Goal: Transaction & Acquisition: Download file/media

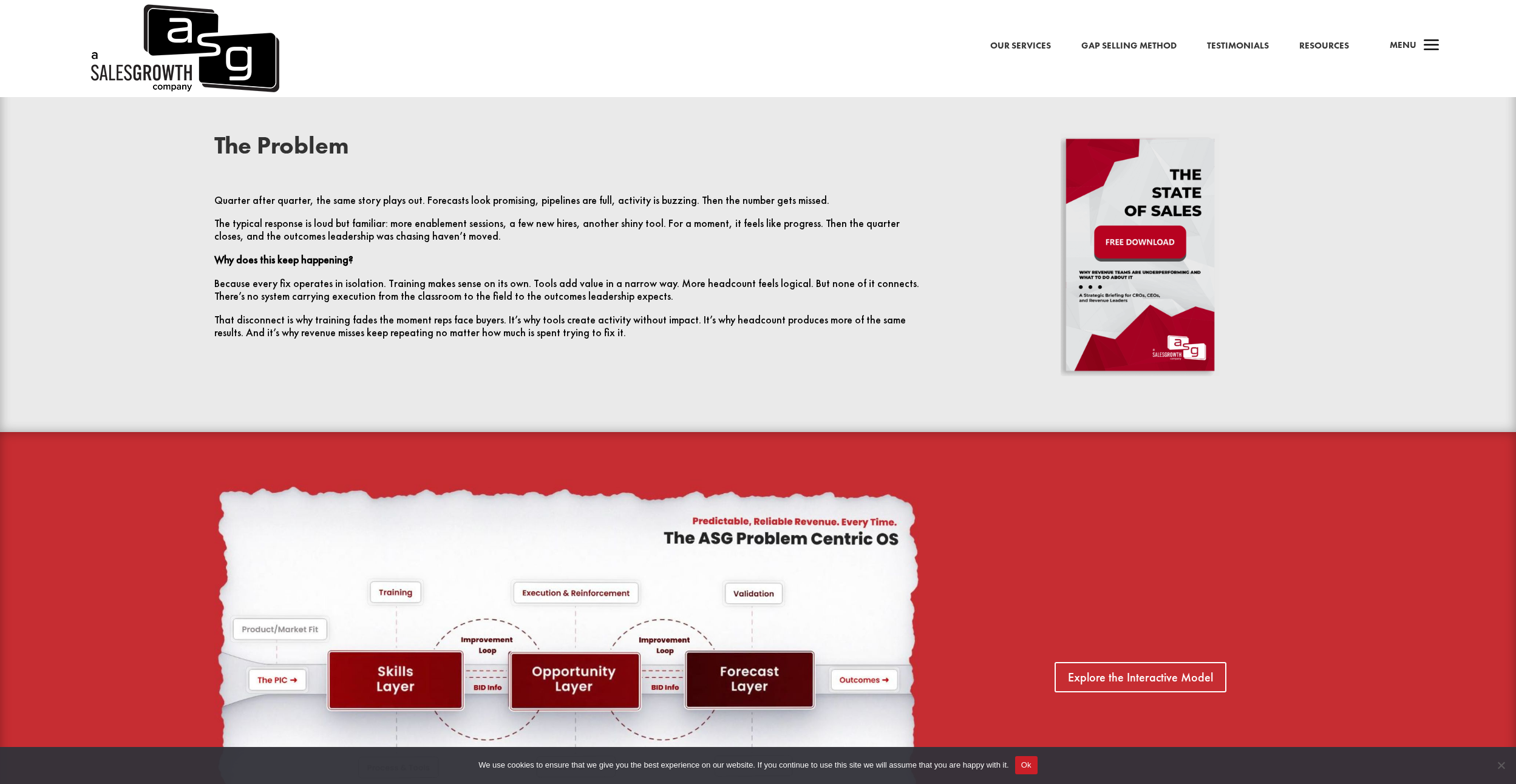
scroll to position [607, 0]
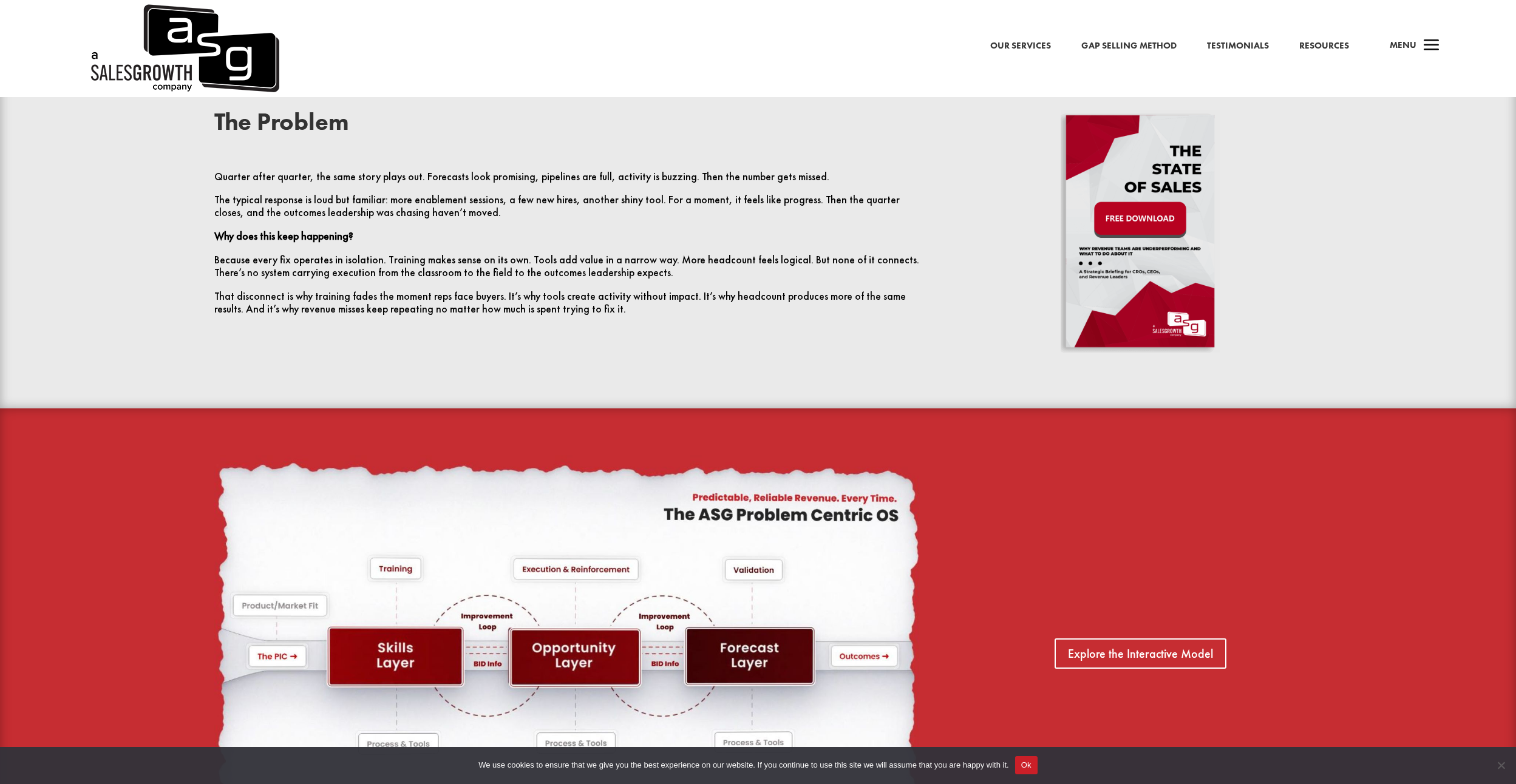
click at [1126, 218] on img at bounding box center [1141, 231] width 159 height 243
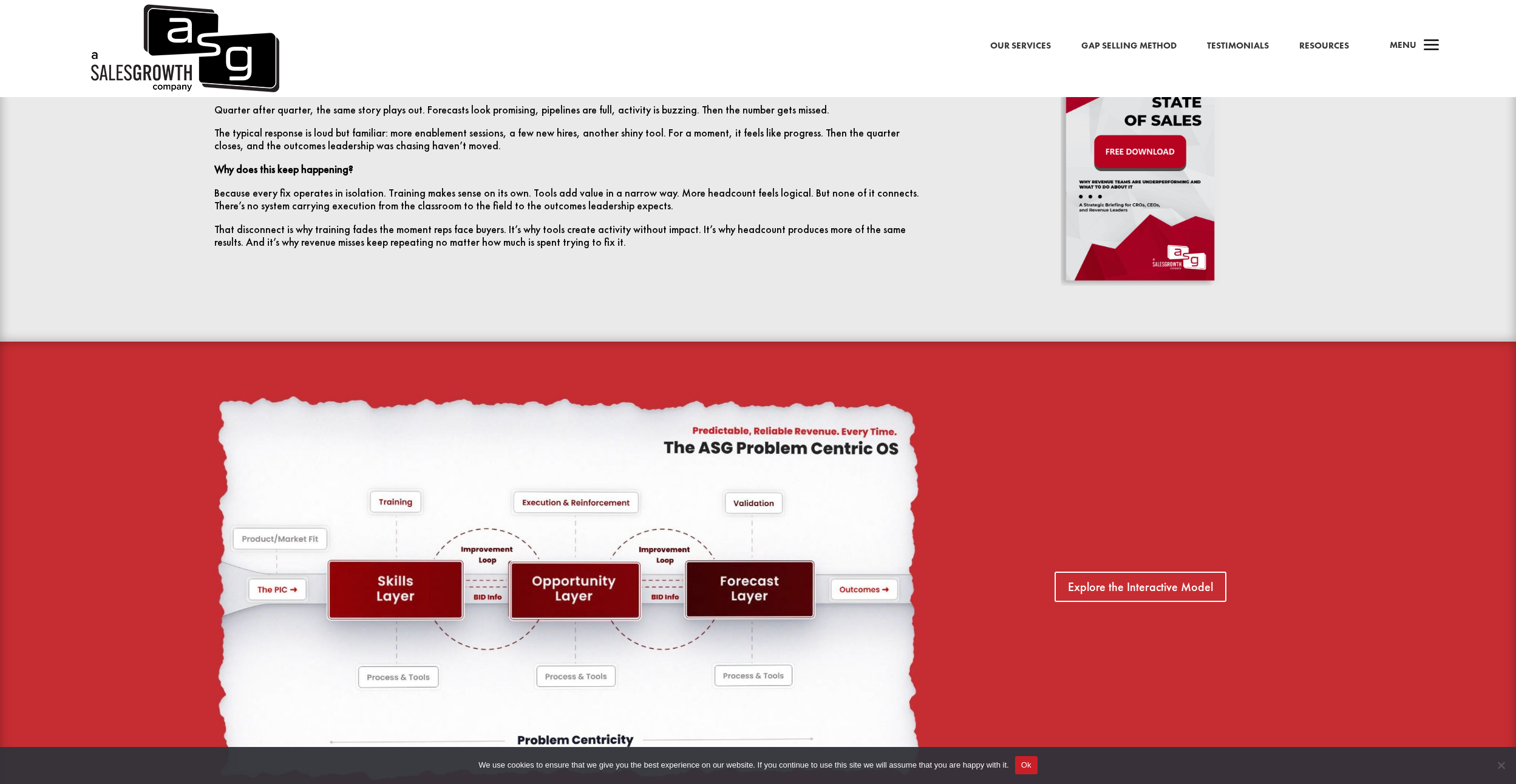
scroll to position [850, 0]
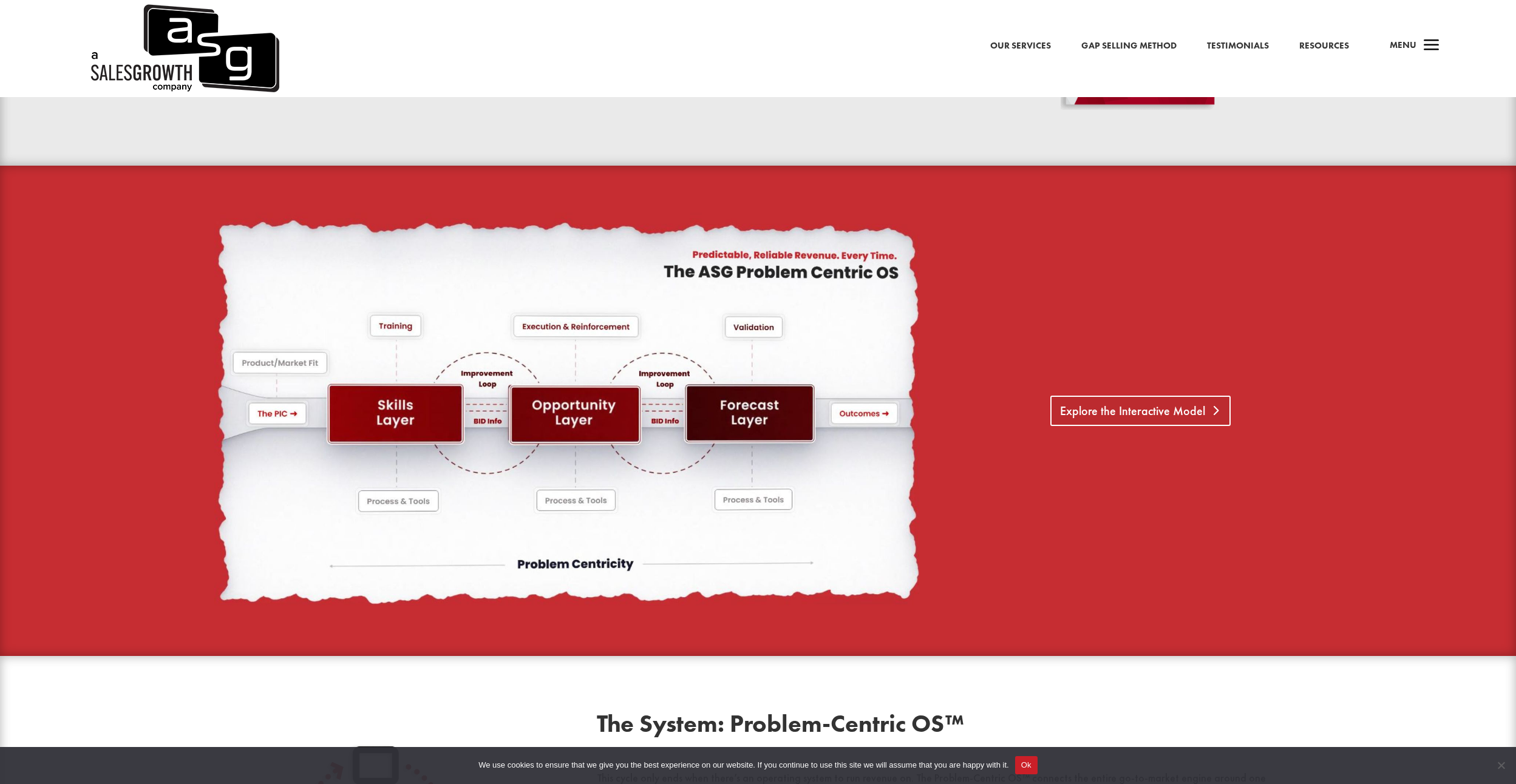
click at [1093, 406] on link "Explore the Interactive Model" at bounding box center [1140, 410] width 180 height 30
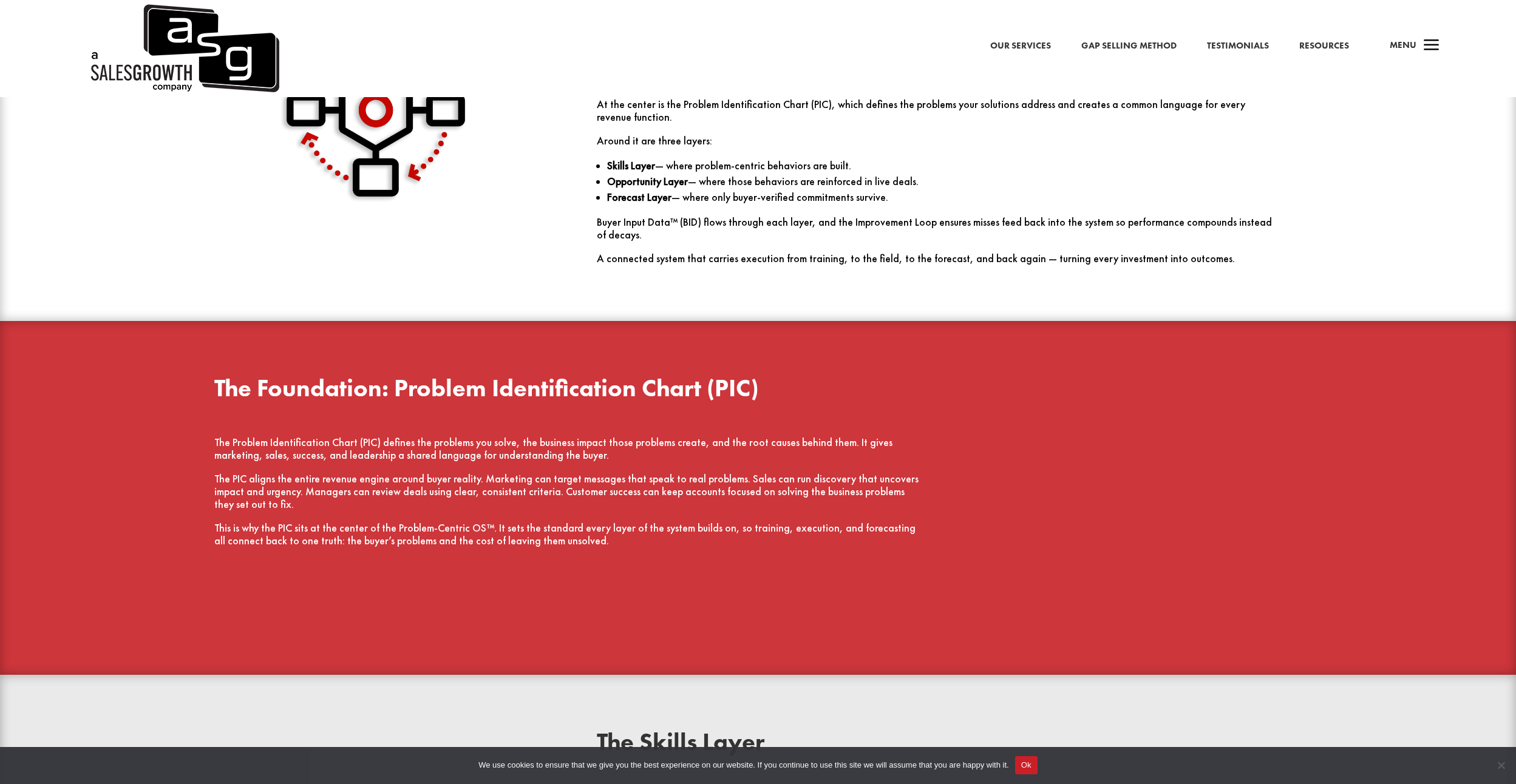
scroll to position [1578, 0]
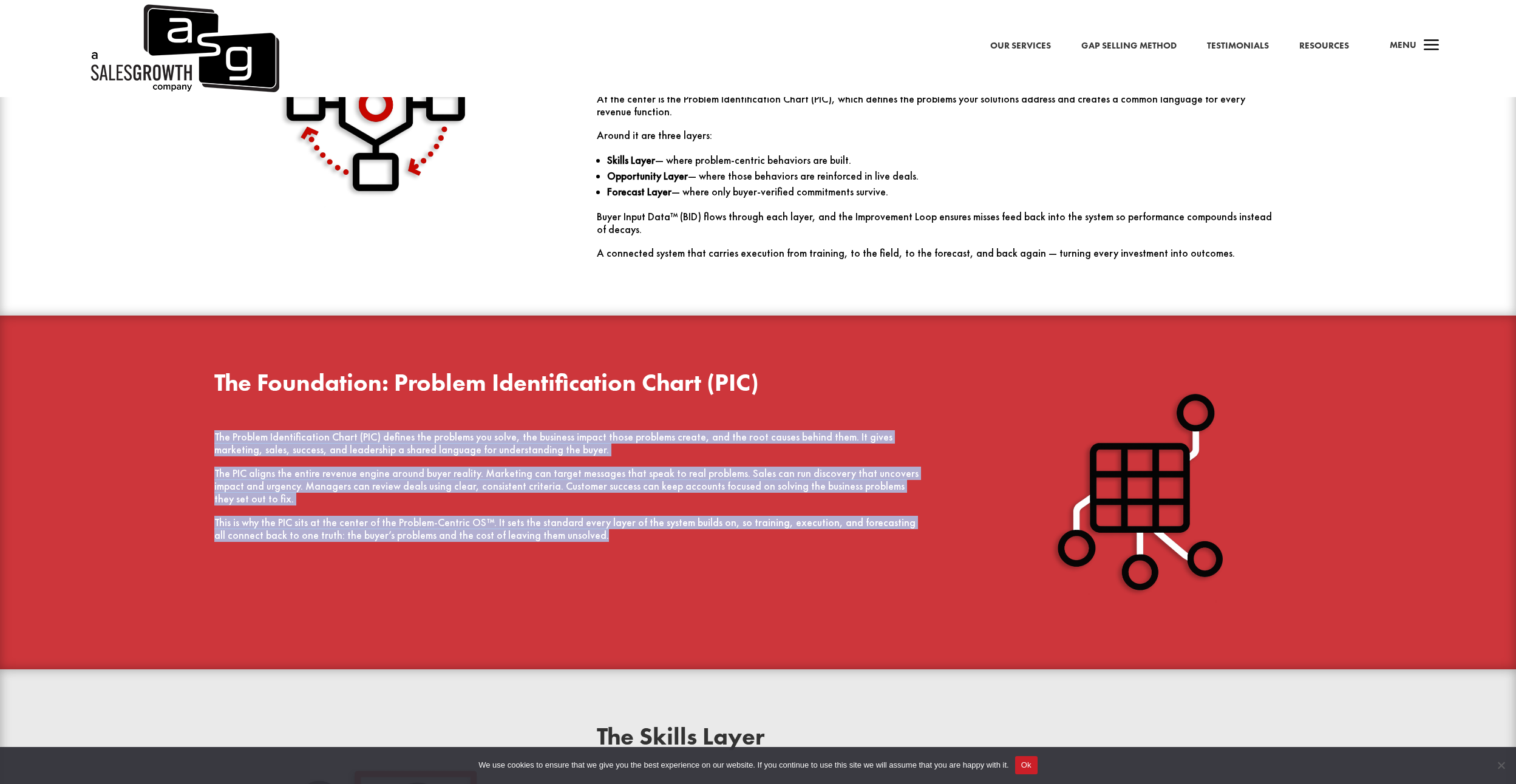
drag, startPoint x: 215, startPoint y: 408, endPoint x: 667, endPoint y: 516, distance: 464.7
click at [667, 516] on div "The Problem Identification Chart (PIC) defines the problems you solve, the busi…" at bounding box center [567, 487] width 705 height 111
drag, startPoint x: 667, startPoint y: 516, endPoint x: 637, endPoint y: 507, distance: 31.3
click at [638, 516] on p "This is why the PIC sits at the center of the Problem-Centric OS™. It sets the …" at bounding box center [567, 529] width 705 height 25
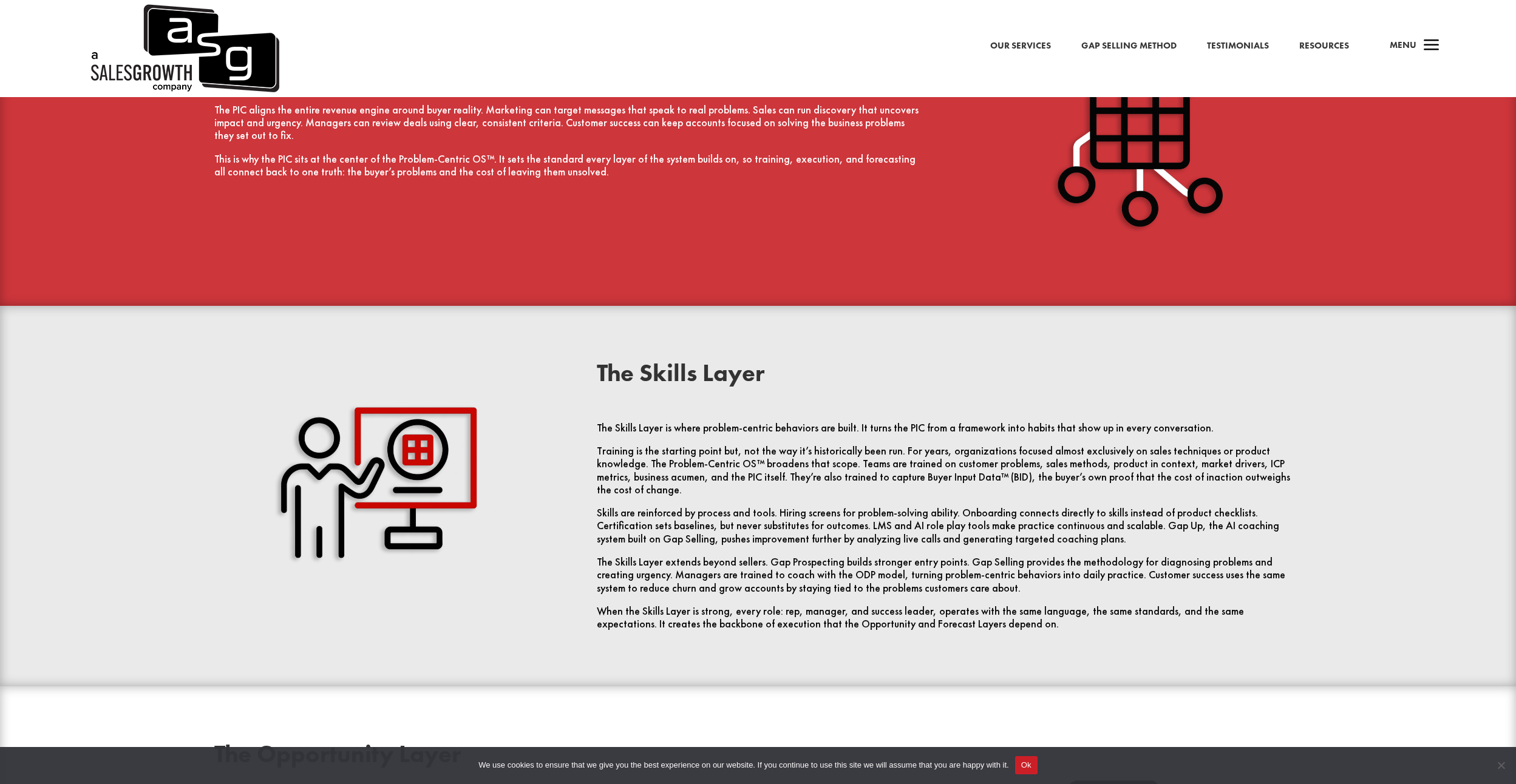
scroll to position [1942, 0]
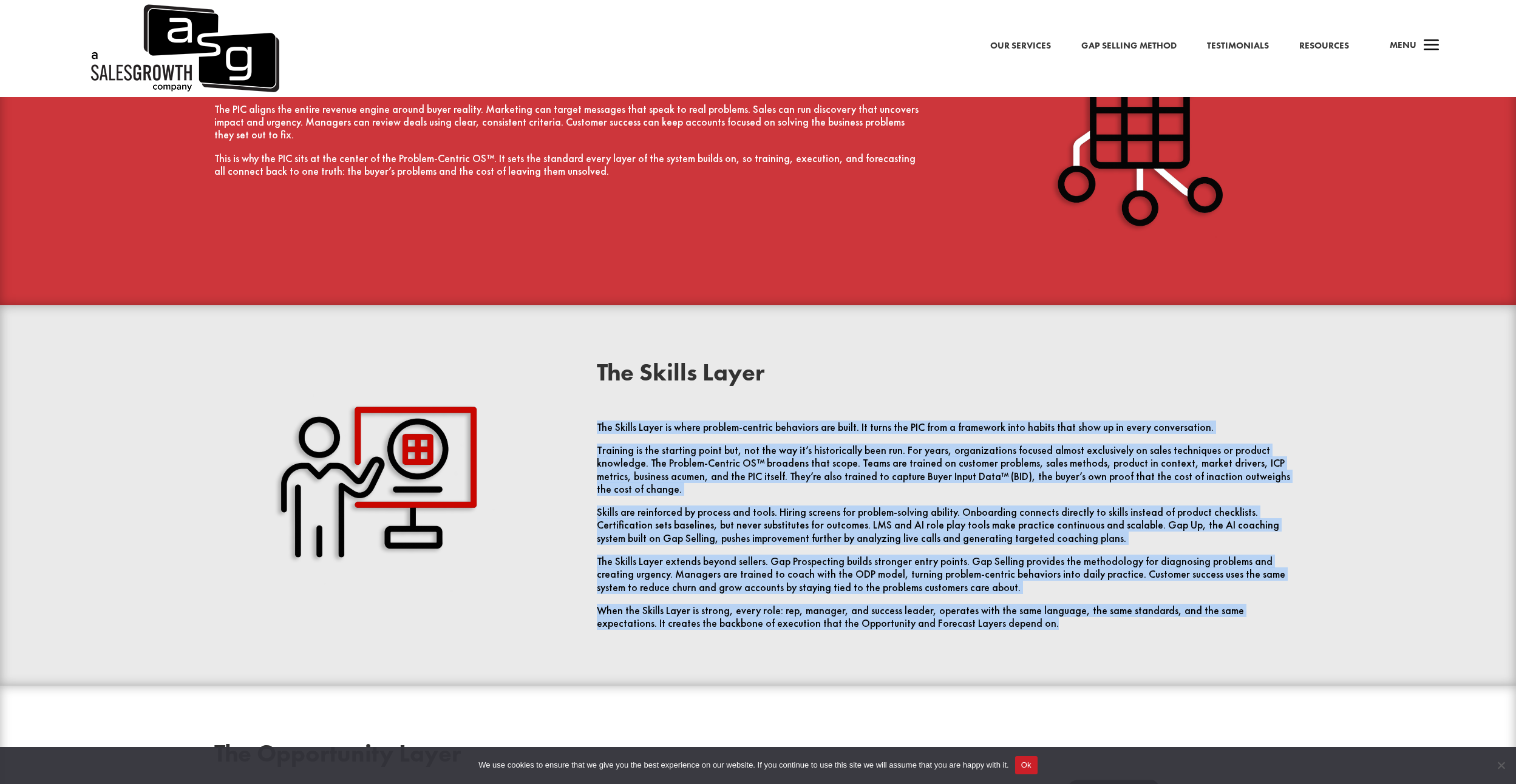
drag, startPoint x: 598, startPoint y: 392, endPoint x: 1103, endPoint y: 604, distance: 547.7
click at [1103, 604] on div "The Skills Layer The Skills Layer is where problem-centric behaviors are built.…" at bounding box center [758, 495] width 1166 height 302
drag, startPoint x: 1103, startPoint y: 604, endPoint x: 1034, endPoint y: 601, distance: 69.1
click at [1034, 601] on div "The Skills Layer The Skills Layer is where problem-centric behaviors are built.…" at bounding box center [758, 495] width 1166 height 302
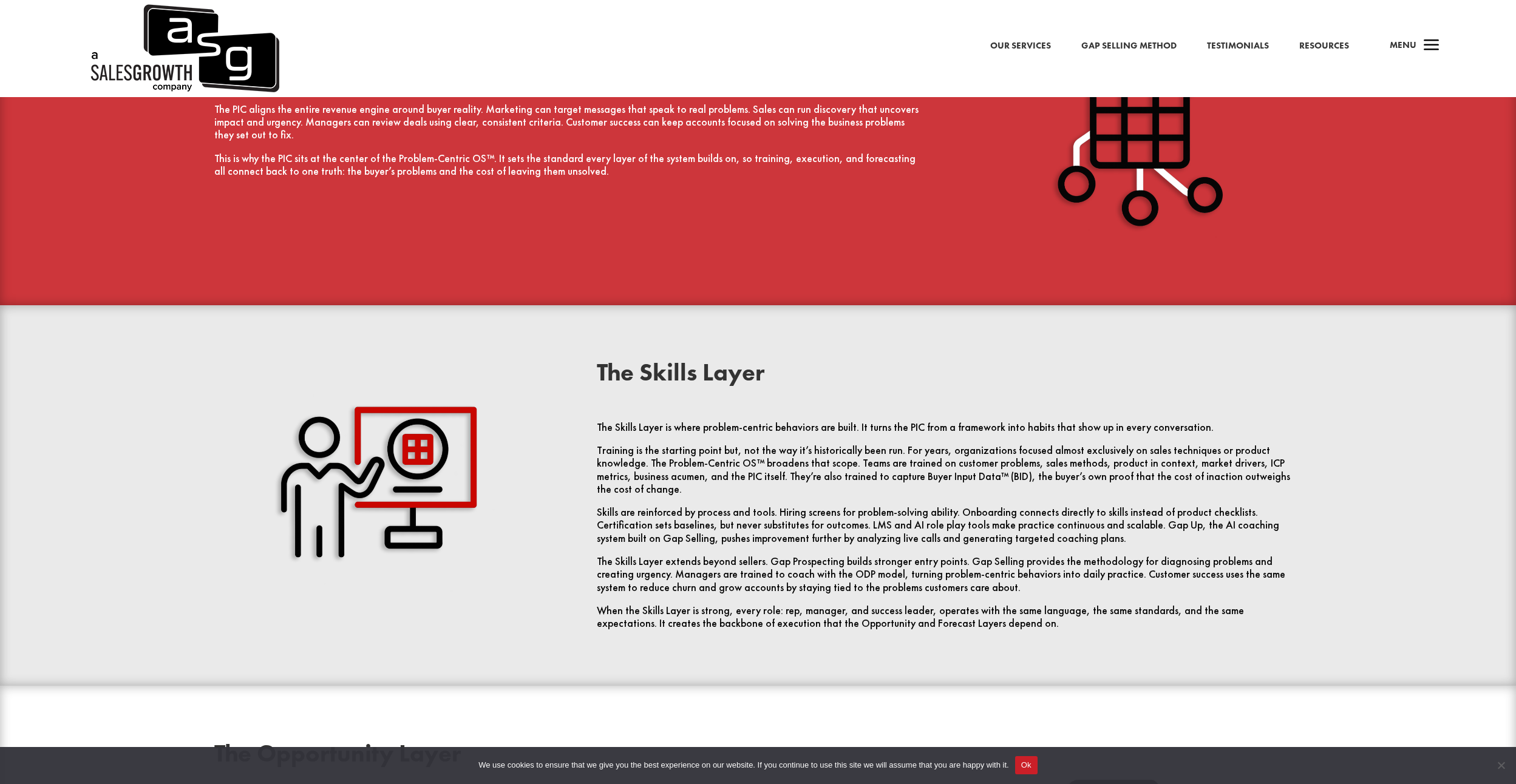
click at [1036, 594] on div "The Skills Layer The Skills Layer is where problem-centric behaviors are built.…" at bounding box center [758, 495] width 1166 height 302
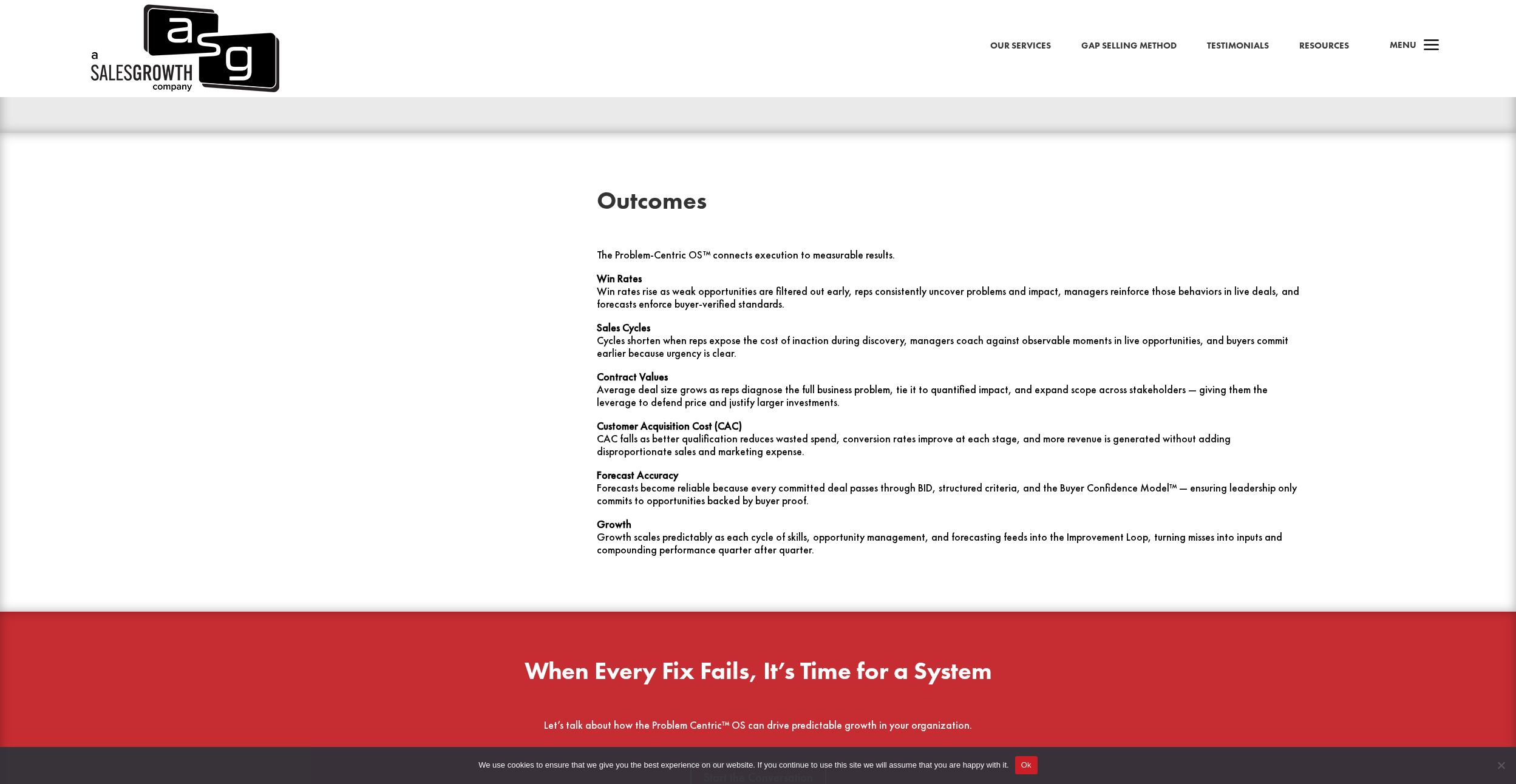
scroll to position [3763, 0]
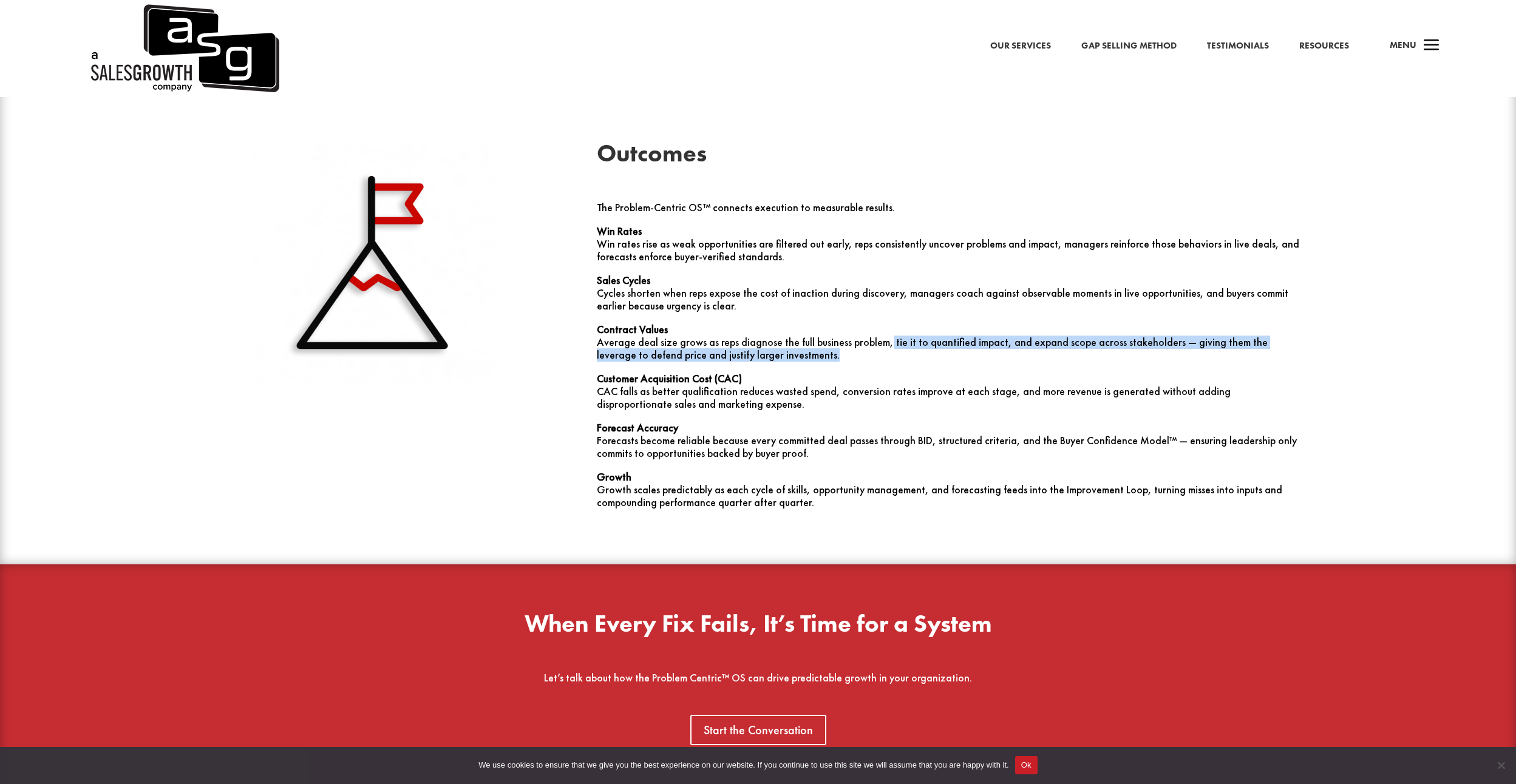
drag, startPoint x: 884, startPoint y: 268, endPoint x: 1220, endPoint y: 270, distance: 336.0
click at [1220, 323] on p "Contract Values Average deal size grows as reps diagnose the full business prob…" at bounding box center [949, 347] width 705 height 49
drag, startPoint x: 1220, startPoint y: 270, endPoint x: 1332, endPoint y: 262, distance: 112.3
click at [1332, 262] on div "Outcomes The Problem-Centric OS™ connects execution to measurable results. Win …" at bounding box center [758, 325] width 1166 height 400
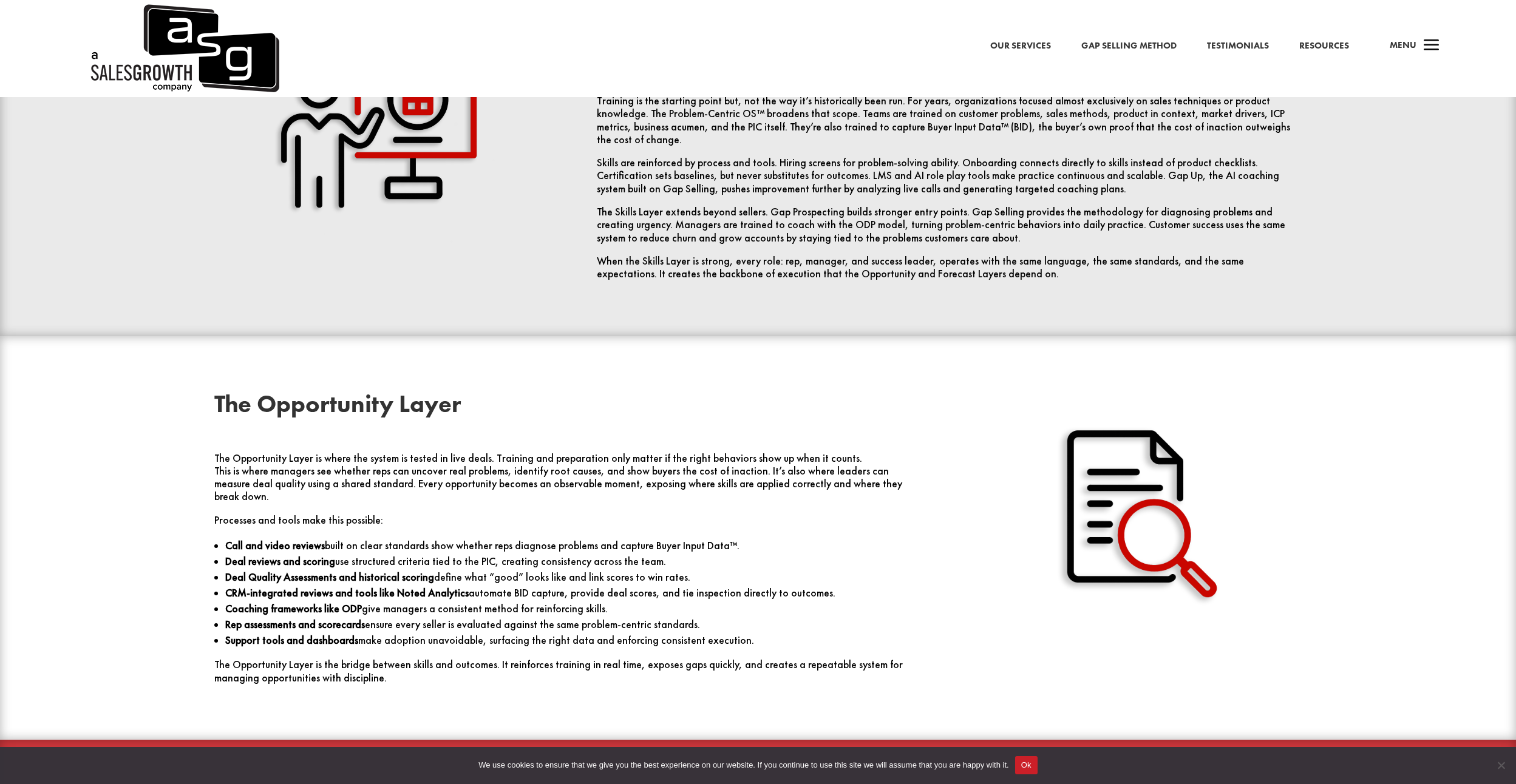
scroll to position [2306, 0]
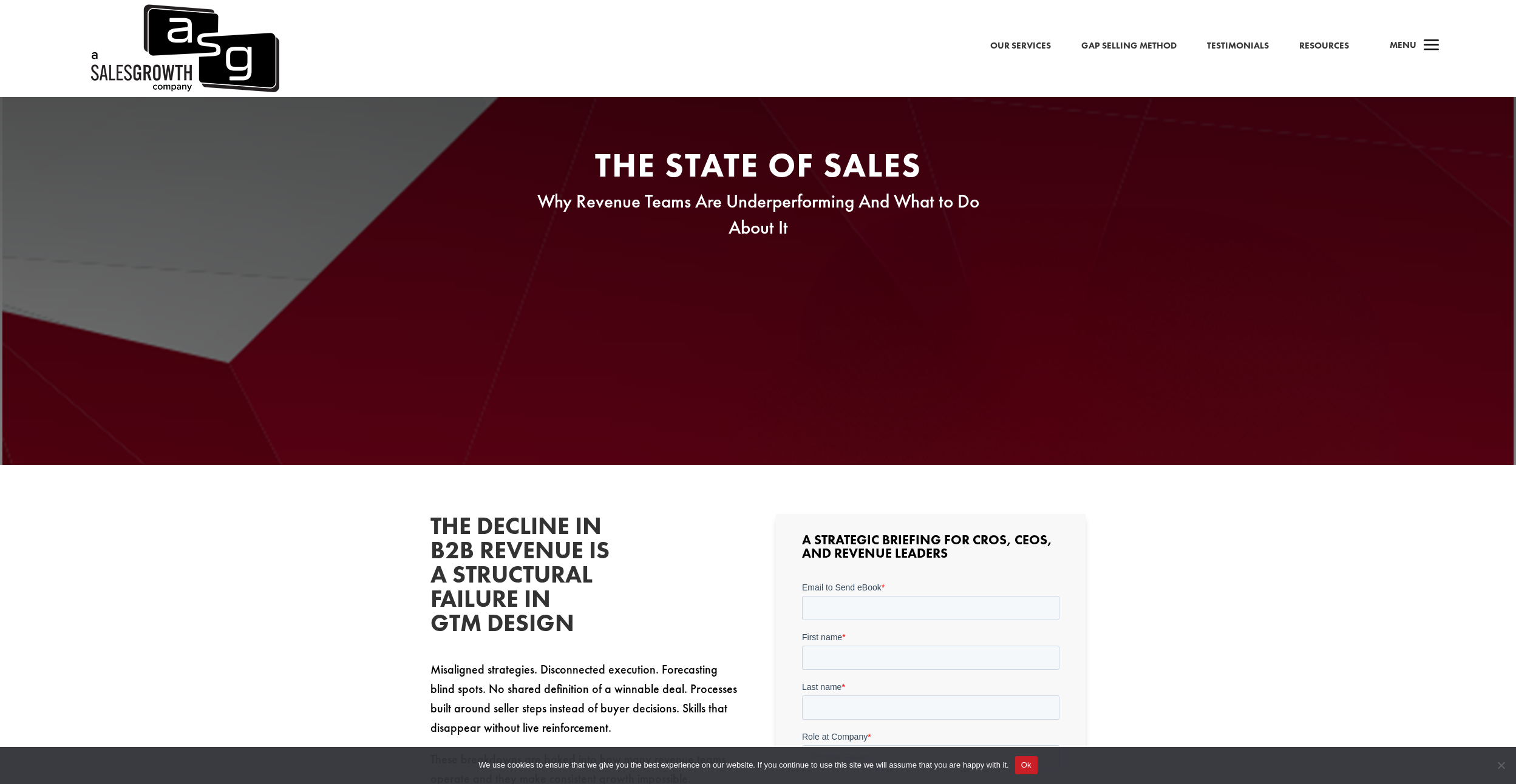
scroll to position [364, 0]
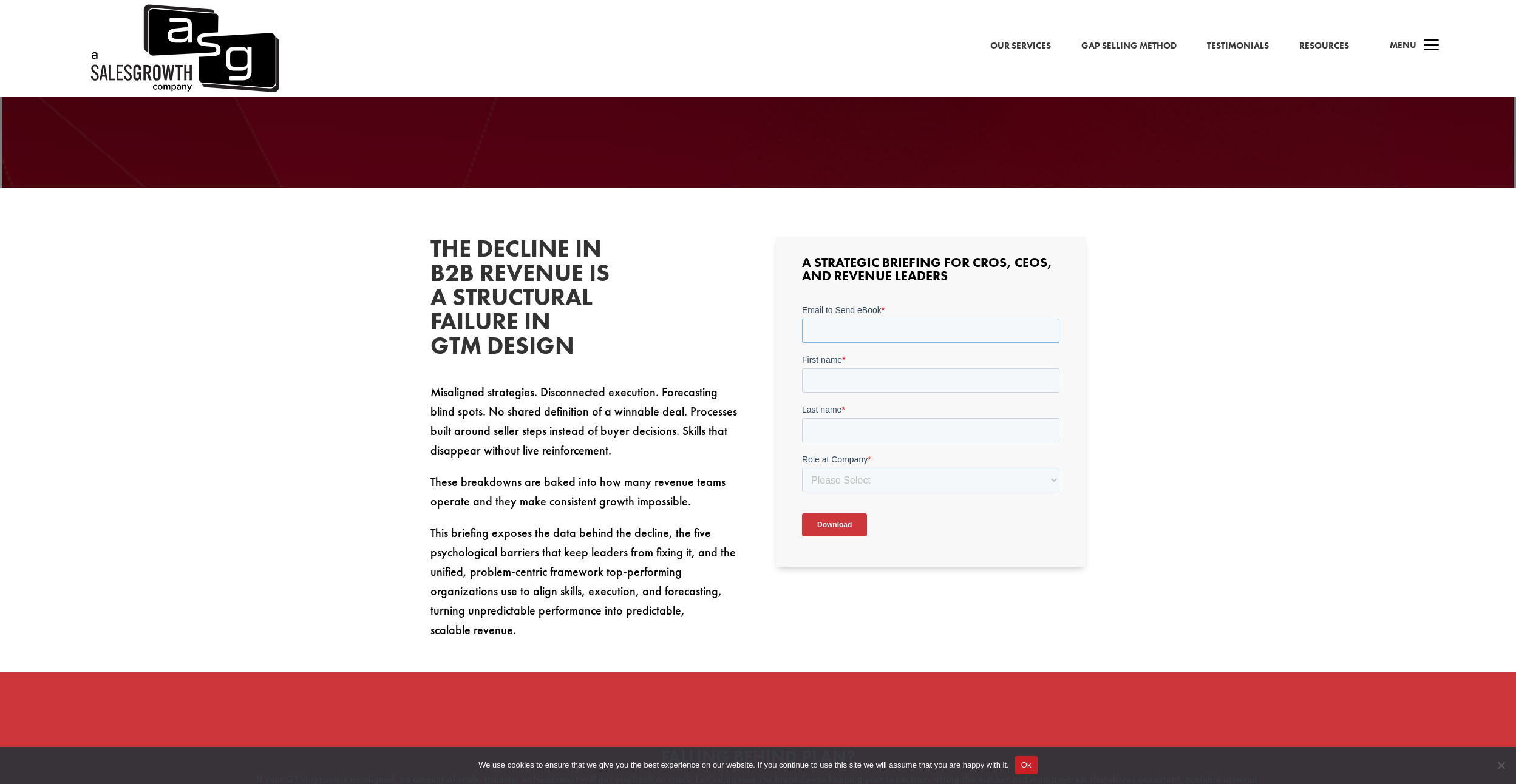
click at [870, 334] on input "Email to Send eBook *" at bounding box center [931, 331] width 257 height 24
type input "[PERSON_NAME][EMAIL_ADDRESS][PERSON_NAME][DOMAIN_NAME]"
click at [888, 387] on input "First name *" at bounding box center [931, 380] width 257 height 24
type input "[PERSON_NAME]"
click at [868, 430] on input "Last name *" at bounding box center [931, 430] width 257 height 24
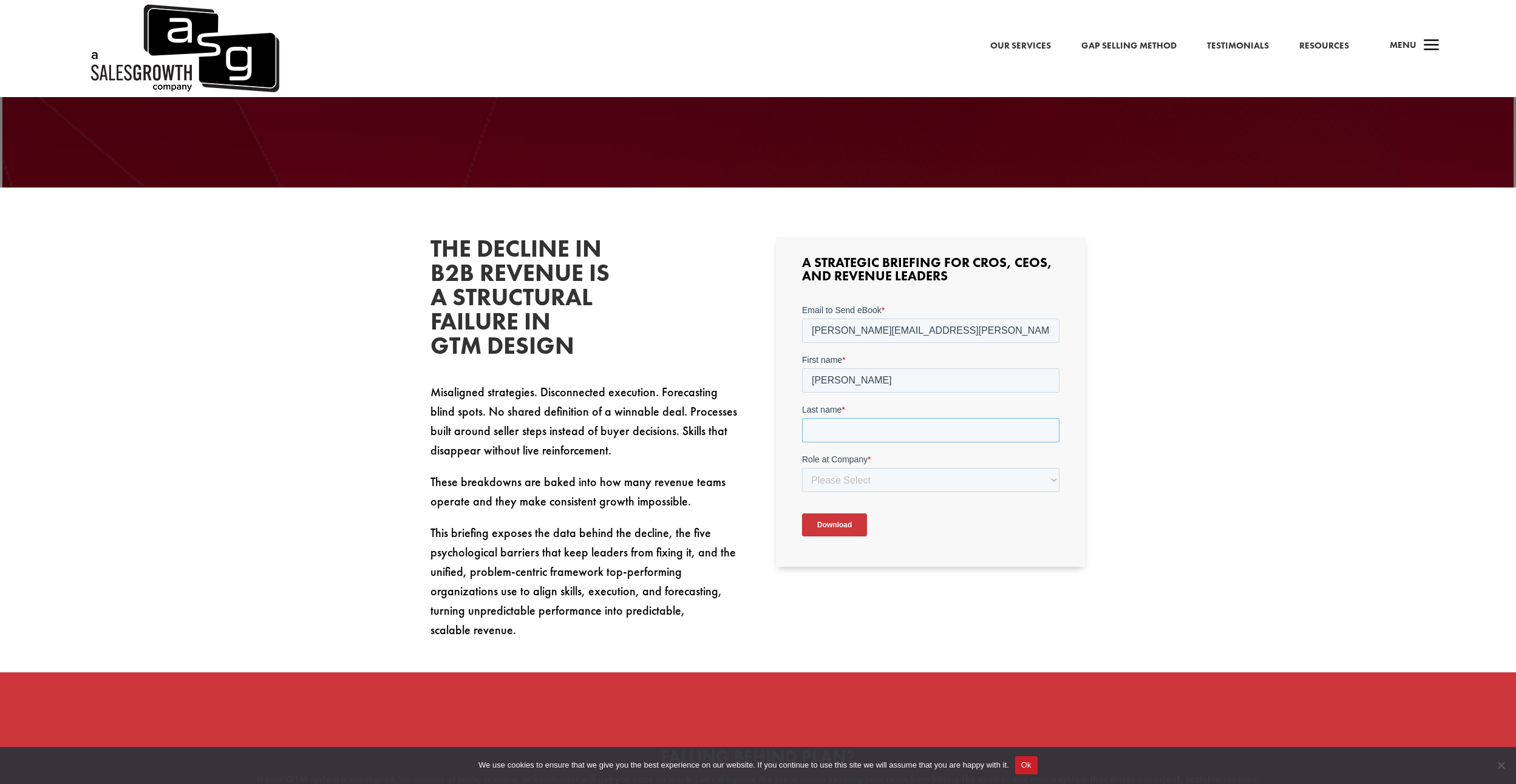
type input "[PERSON_NAME]"
click at [869, 474] on select "Please Select C-Level (CRO, CSO, etc) Senior Leadership (VP of Sales, VP of Ena…" at bounding box center [931, 480] width 257 height 24
select select "Individual Contributor (AE, SDR, CSM, etc)"
click at [802, 468] on select "Please Select C-Level (CRO, CSO, etc) Senior Leadership (VP of Sales, VP of Ena…" at bounding box center [931, 480] width 257 height 24
click at [840, 528] on input "Download" at bounding box center [834, 525] width 65 height 23
